Goal: Task Accomplishment & Management: Use online tool/utility

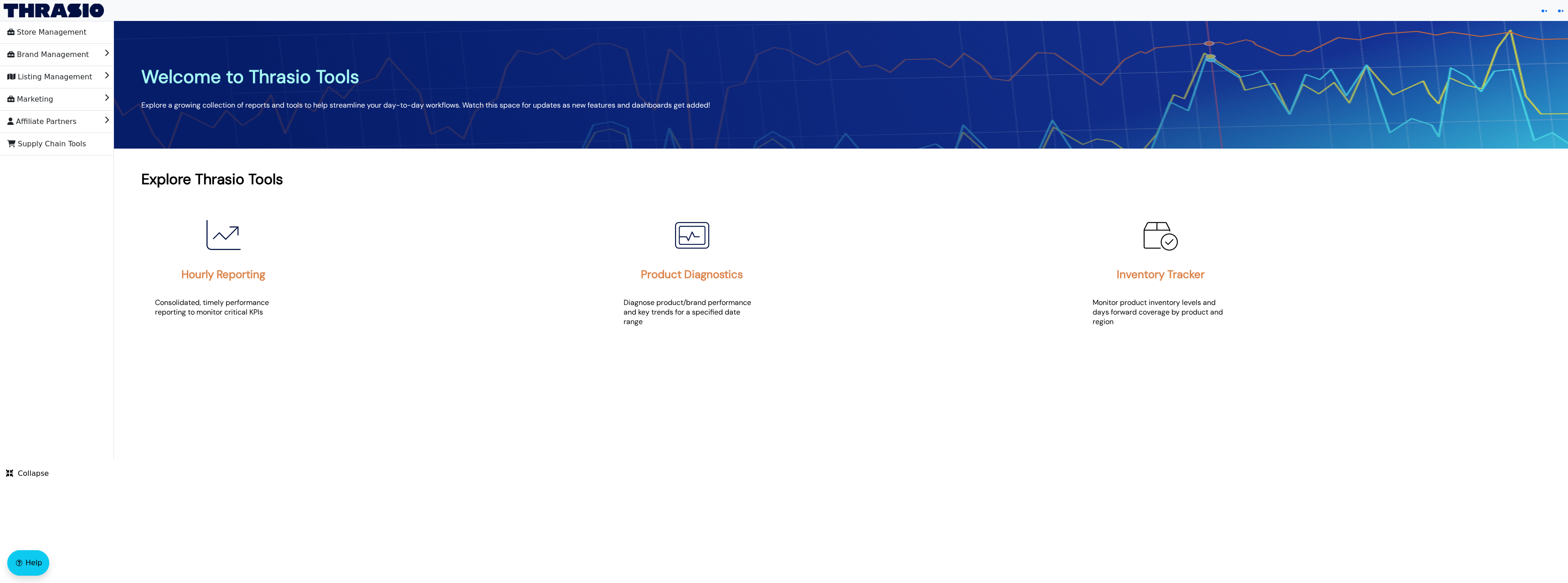
click at [78, 275] on div "Store Management Brand Management Listing Management Marketing Affiliate Partne…" at bounding box center [57, 240] width 114 height 438
click at [55, 53] on span "Brand Management" at bounding box center [48, 55] width 82 height 15
click at [68, 81] on span "TPID Correction Tool" at bounding box center [44, 77] width 73 height 15
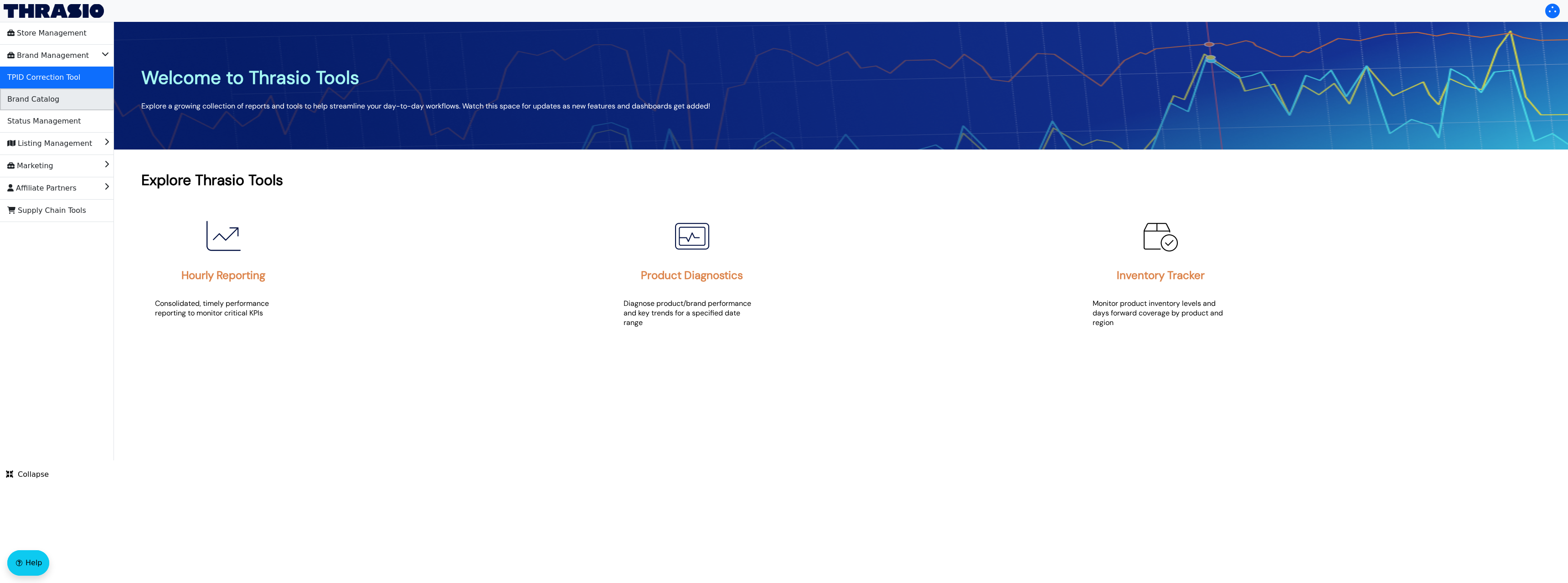
click at [68, 98] on li "Brand Catalog" at bounding box center [57, 99] width 114 height 22
click at [27, 76] on span "TPID Correction Tool" at bounding box center [44, 77] width 73 height 15
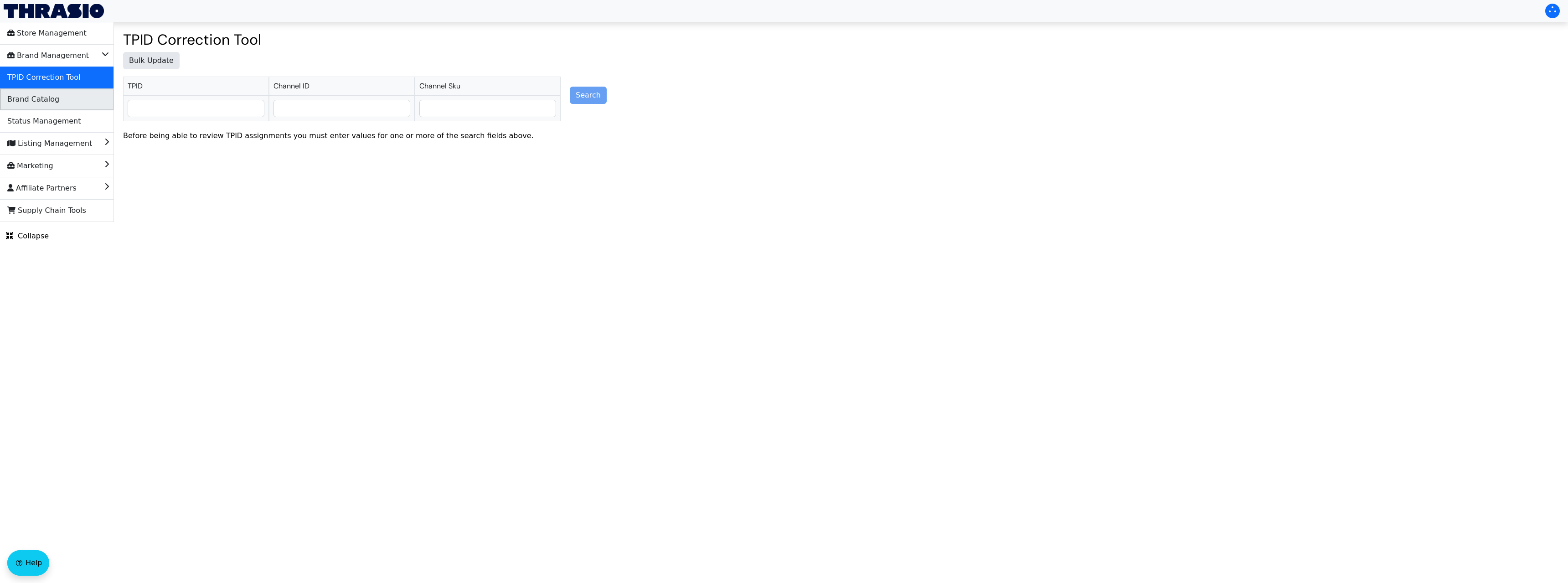
click at [68, 105] on li "Brand Catalog" at bounding box center [57, 99] width 114 height 22
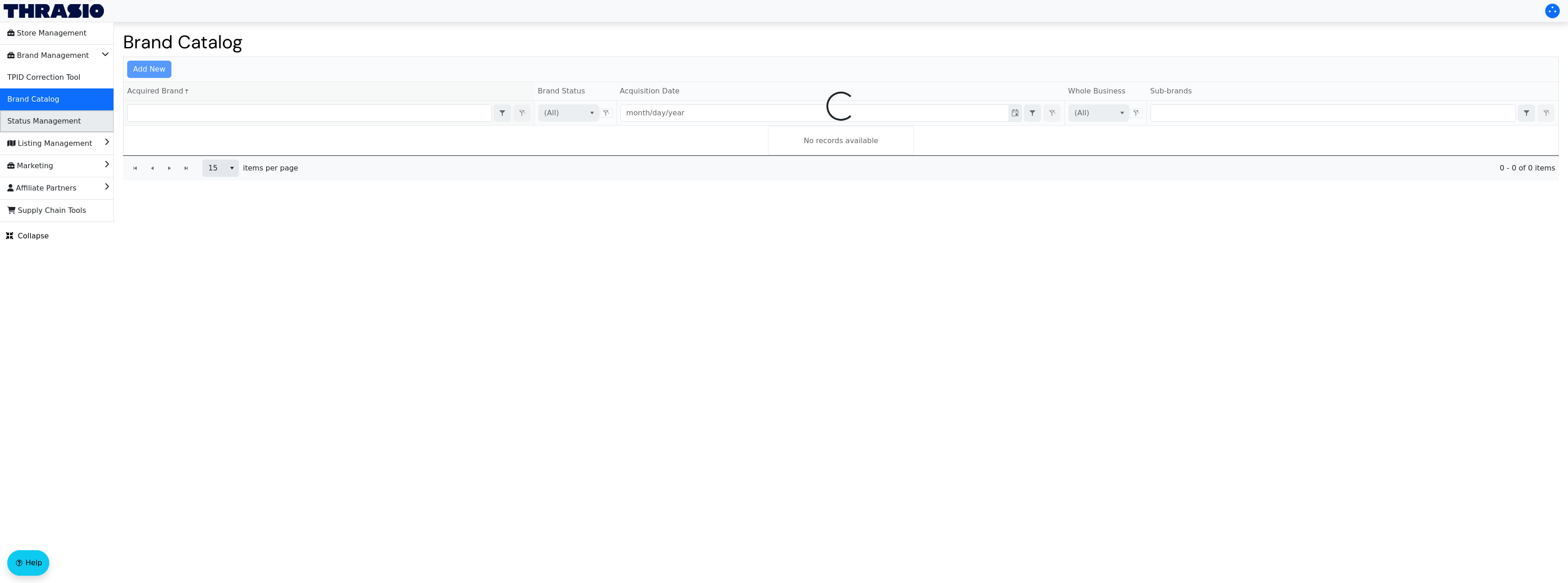
click at [70, 125] on span "Status Management" at bounding box center [44, 121] width 74 height 15
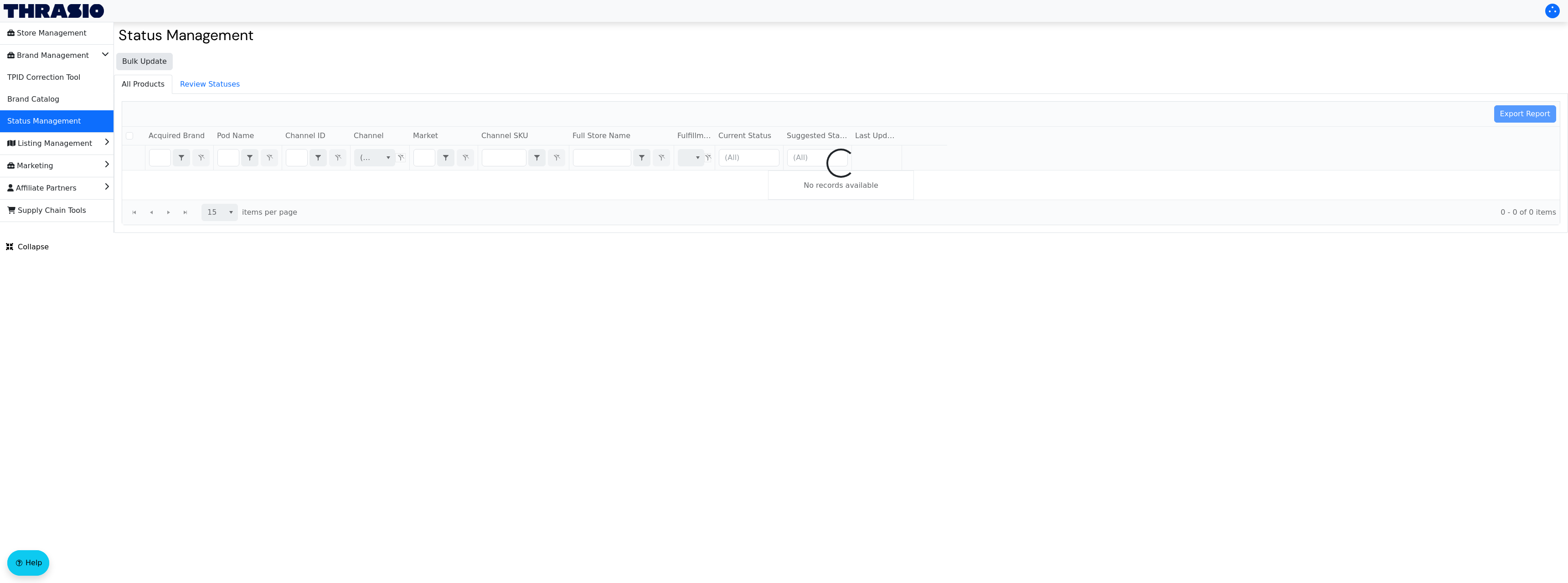
checkbox input "false"
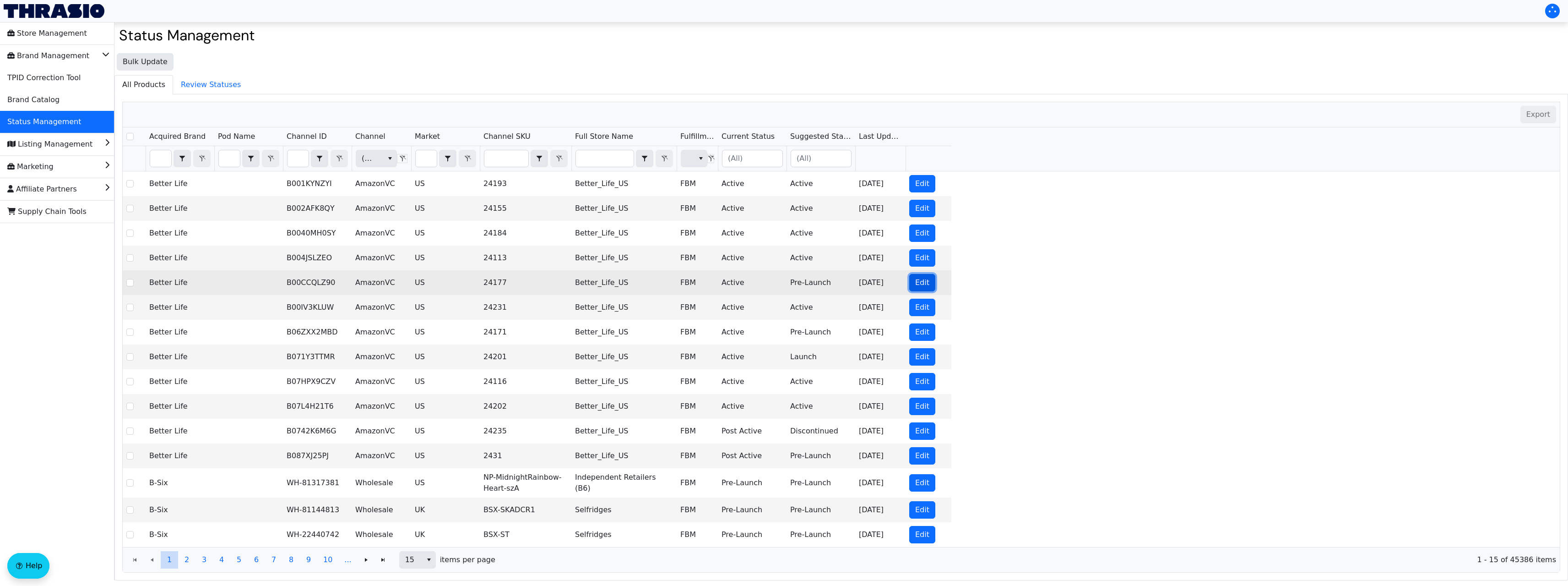
click at [922, 280] on span "Edit" at bounding box center [922, 283] width 14 height 11
checkbox input "true"
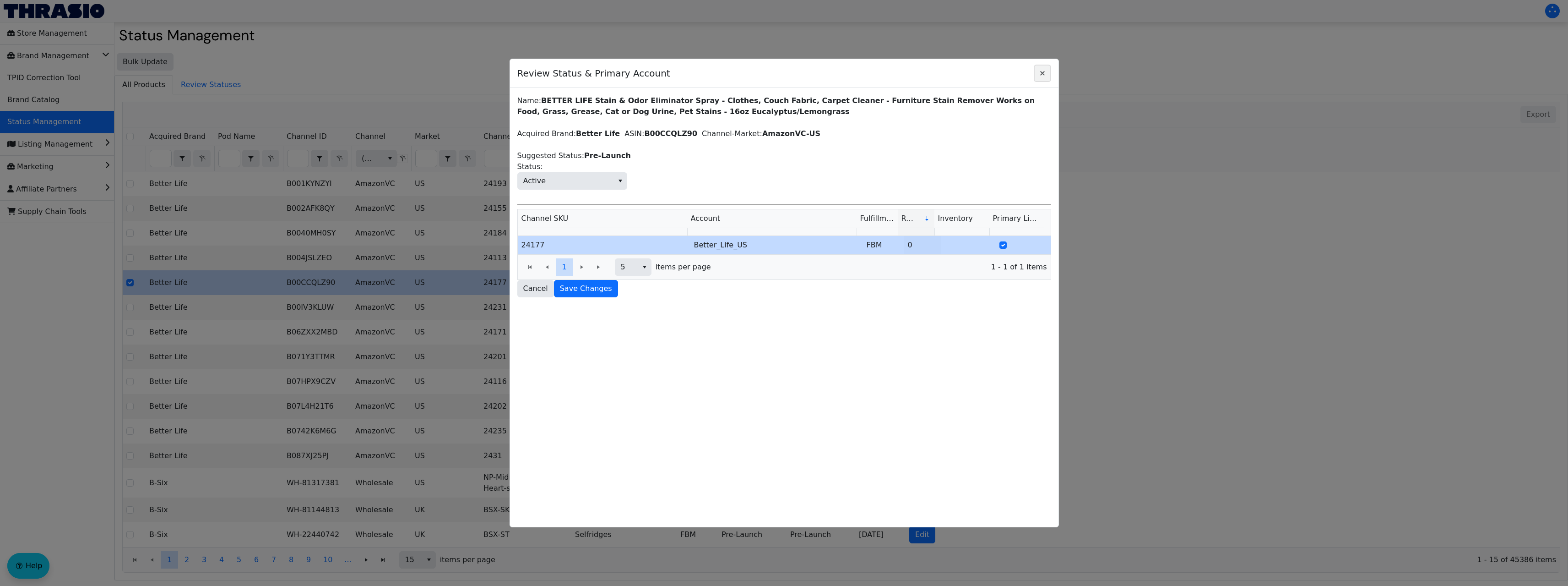
click at [1048, 73] on button "Close" at bounding box center [1042, 73] width 17 height 17
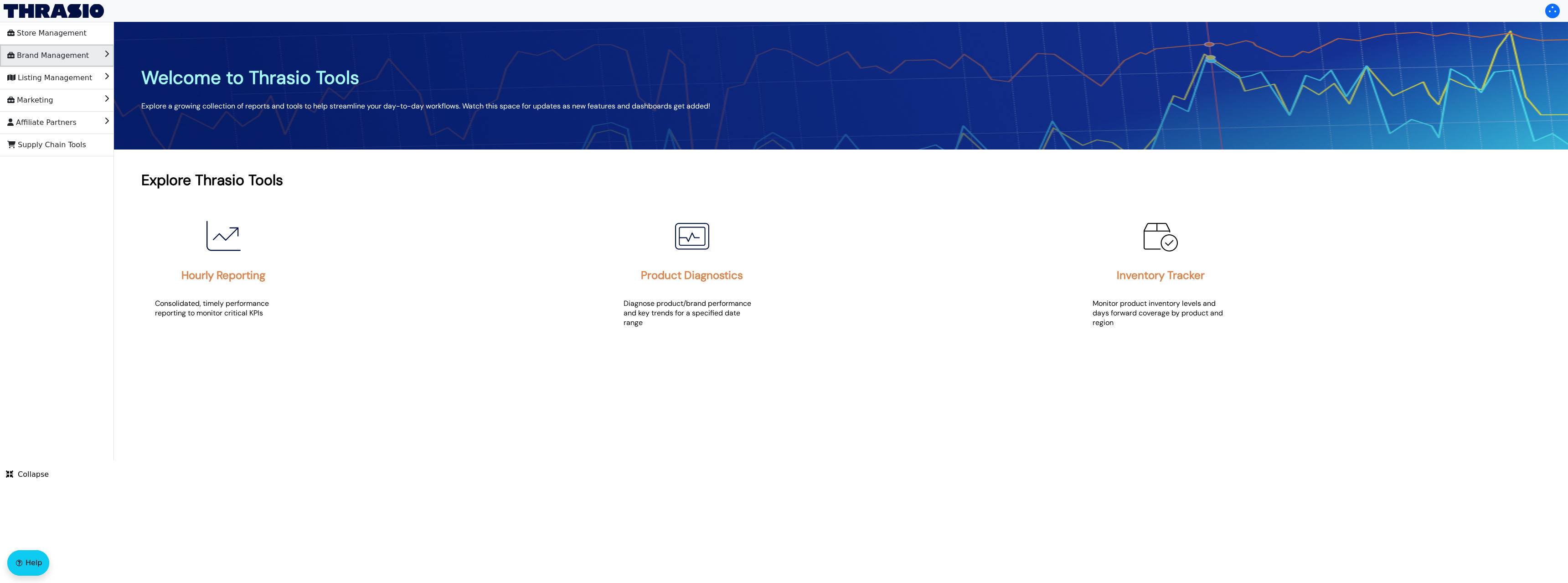
click at [80, 59] on span "Brand Management" at bounding box center [48, 55] width 82 height 15
click at [63, 82] on span "TPID Correction Tool" at bounding box center [44, 77] width 73 height 15
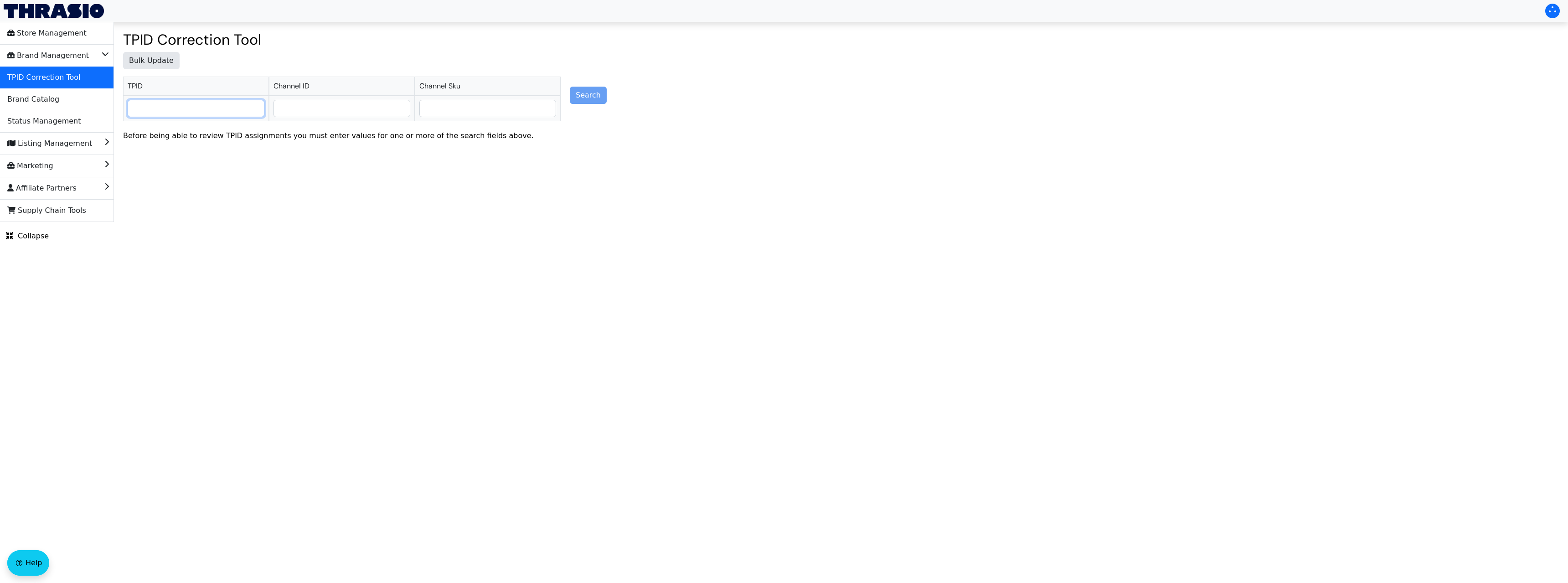
click at [146, 103] on input "text" at bounding box center [195, 108] width 136 height 16
type input "1101"
click at [166, 128] on span "5421101614" at bounding box center [158, 125] width 46 height 11
click at [328, 109] on input "text" at bounding box center [341, 108] width 136 height 16
click at [222, 110] on input "text" at bounding box center [223, 108] width 57 height 16
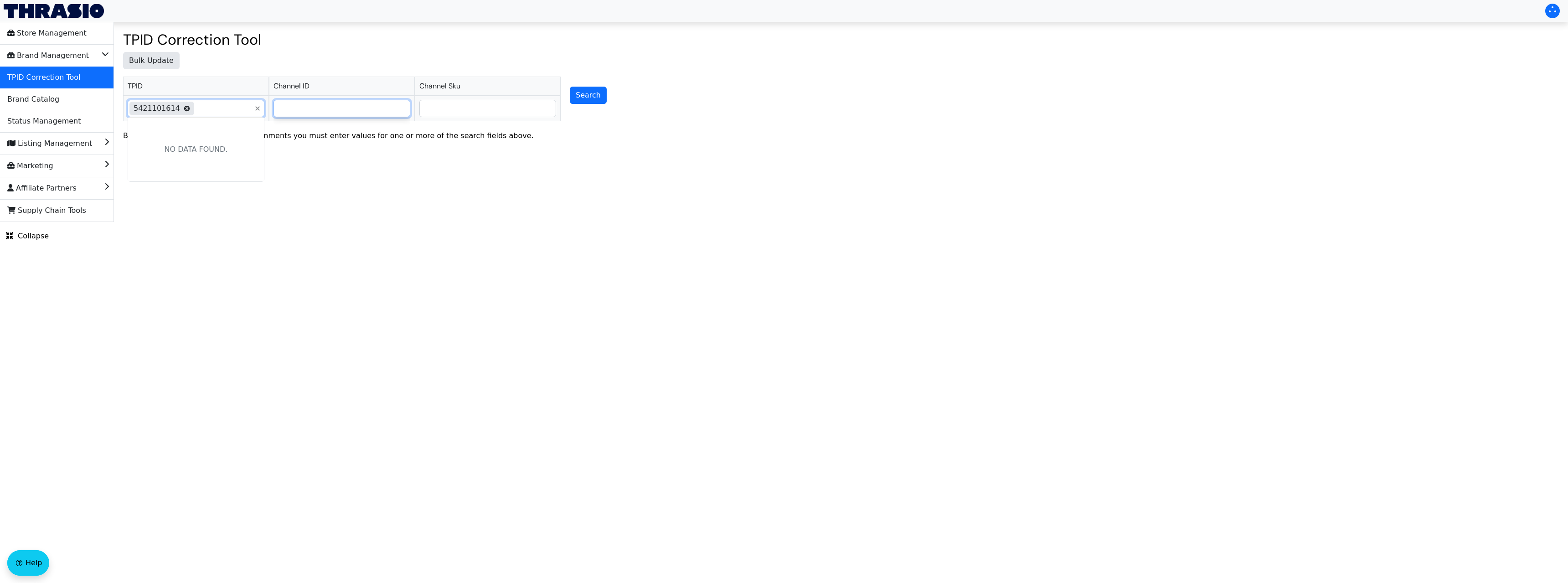
click at [343, 107] on input "text" at bounding box center [341, 108] width 136 height 16
type input "asdadsa"
click at [467, 106] on input "text" at bounding box center [488, 108] width 136 height 16
type input "asdasd"
